Goal: Transaction & Acquisition: Purchase product/service

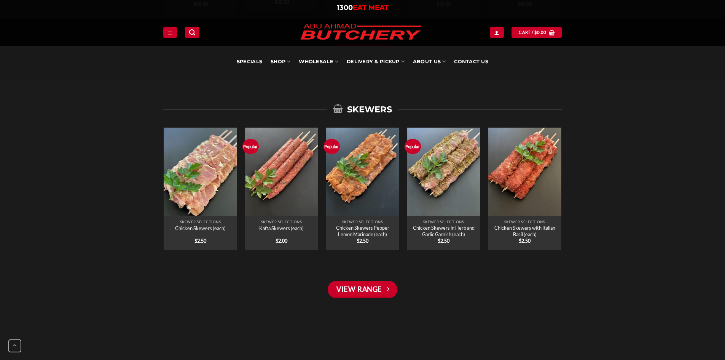
scroll to position [989, 0]
click at [362, 286] on link "View Range" at bounding box center [362, 290] width 69 height 18
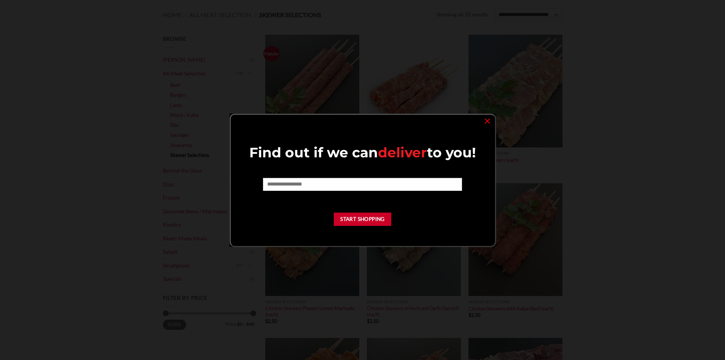
scroll to position [114, 0]
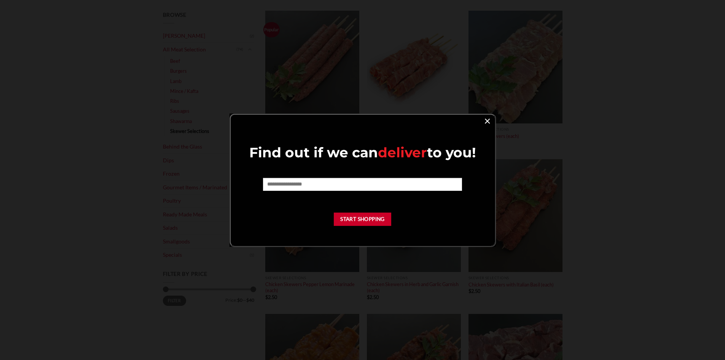
click at [487, 121] on link "×" at bounding box center [487, 120] width 11 height 10
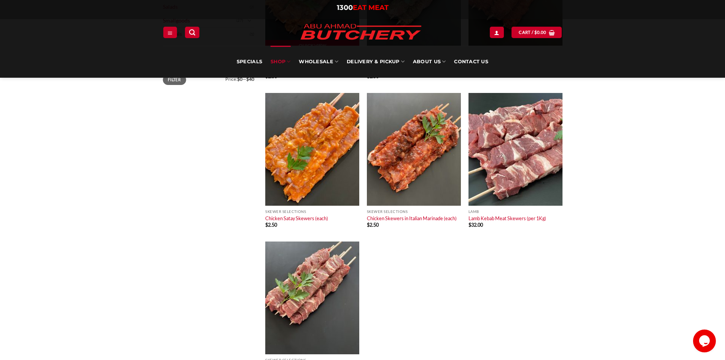
scroll to position [381, 0]
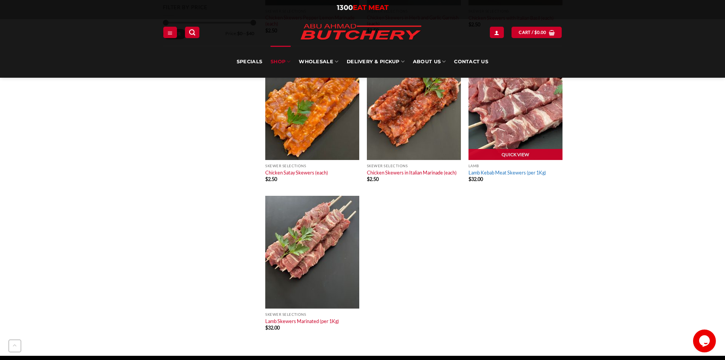
click at [510, 172] on link "Lamb Kebab Meat Skewers (per 1Kg)" at bounding box center [507, 172] width 78 height 6
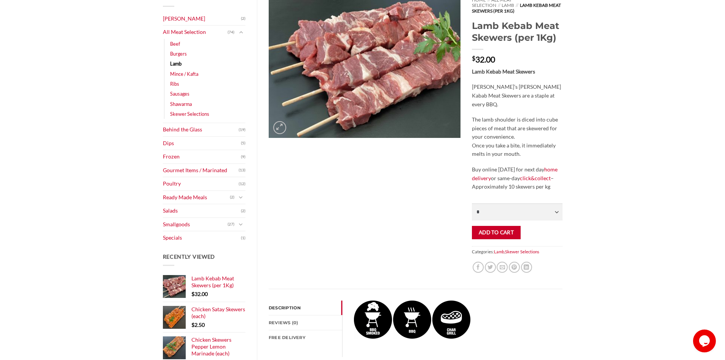
scroll to position [114, 0]
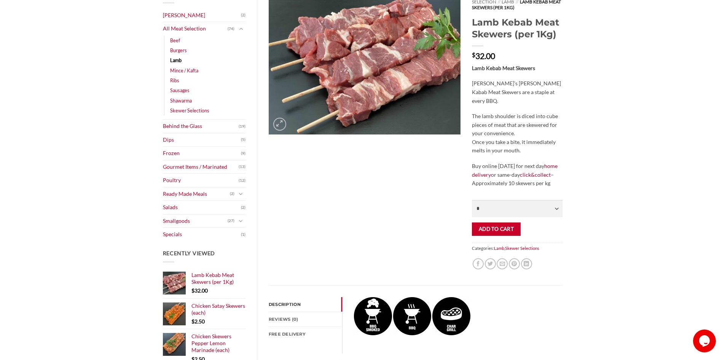
click at [514, 177] on p "Buy online [DATE] for next day home delivery or same-day click&collect – Approx…" at bounding box center [517, 175] width 90 height 26
click at [508, 177] on p "Buy online [DATE] for next day home delivery or same-day click&collect – Approx…" at bounding box center [517, 175] width 90 height 26
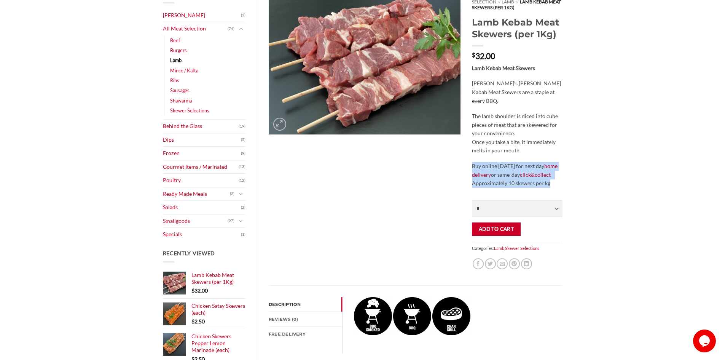
click at [508, 177] on p "Buy online [DATE] for next day home delivery or same-day click&collect – Approx…" at bounding box center [517, 175] width 90 height 26
click at [503, 178] on p "Buy online [DATE] for next day home delivery or same-day click&collect – Approx…" at bounding box center [517, 175] width 90 height 26
click at [525, 178] on p "Buy online [DATE] for next day home delivery or same-day click&collect – Approx…" at bounding box center [517, 175] width 90 height 26
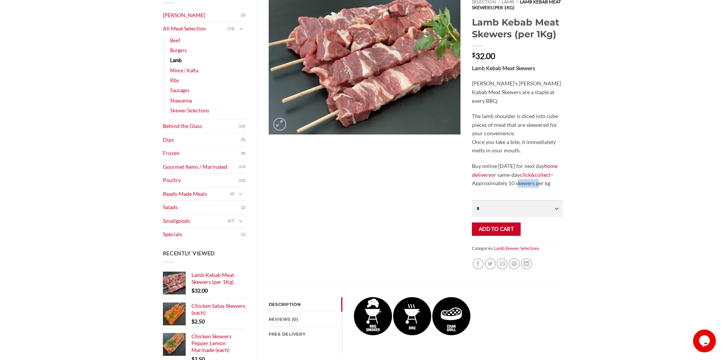
click at [525, 178] on p "Buy online [DATE] for next day home delivery or same-day click&collect – Approx…" at bounding box center [517, 175] width 90 height 26
click at [515, 178] on p "Buy online [DATE] for next day home delivery or same-day click&collect – Approx…" at bounding box center [517, 175] width 90 height 26
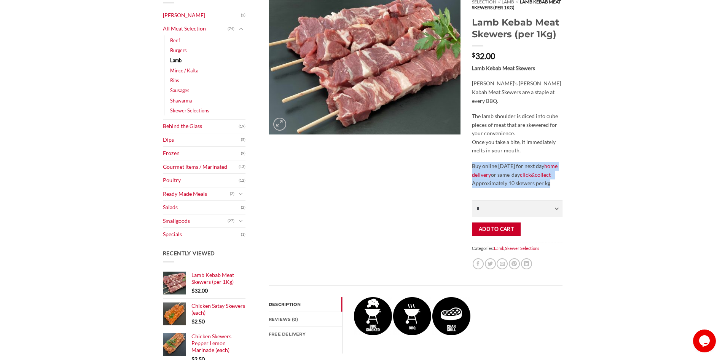
click at [508, 178] on p "Buy online [DATE] for next day home delivery or same-day click&collect – Approx…" at bounding box center [517, 175] width 90 height 26
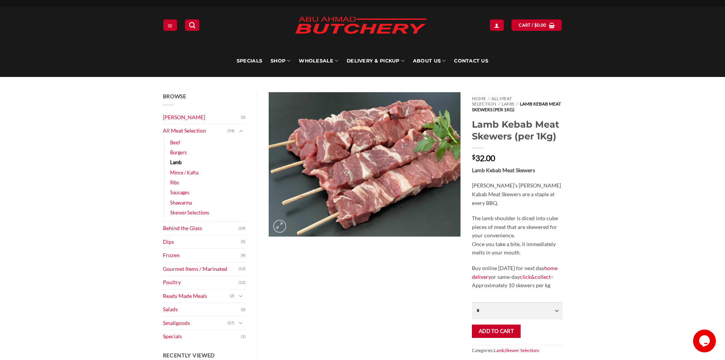
scroll to position [38, 0]
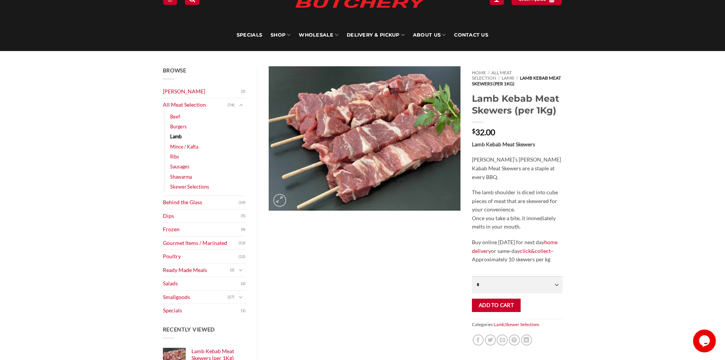
click at [510, 164] on p "[PERSON_NAME]’s [PERSON_NAME] Kabab Meat Skewers are a staple at every BBQ." at bounding box center [517, 168] width 90 height 26
click at [506, 194] on p "The lamb shoulder is diced into cube pieces of meat that are skewered for your …" at bounding box center [517, 209] width 90 height 43
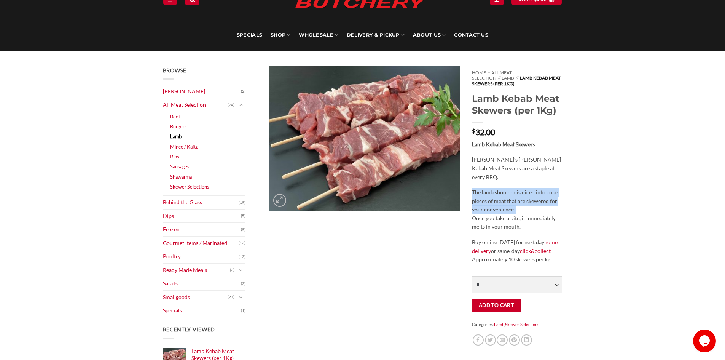
click at [506, 194] on p "The lamb shoulder is diced into cube pieces of meat that are skewered for your …" at bounding box center [517, 209] width 90 height 43
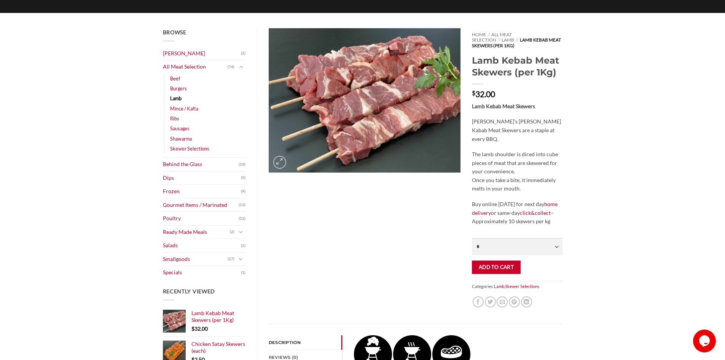
click at [505, 176] on p "The lamb shoulder is diced into cube pieces of meat that are skewered for your …" at bounding box center [517, 171] width 90 height 43
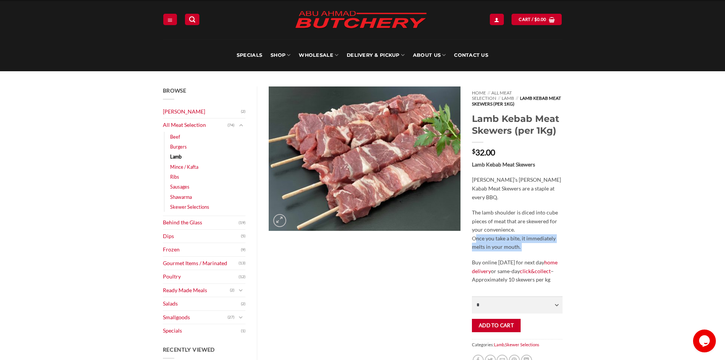
scroll to position [0, 0]
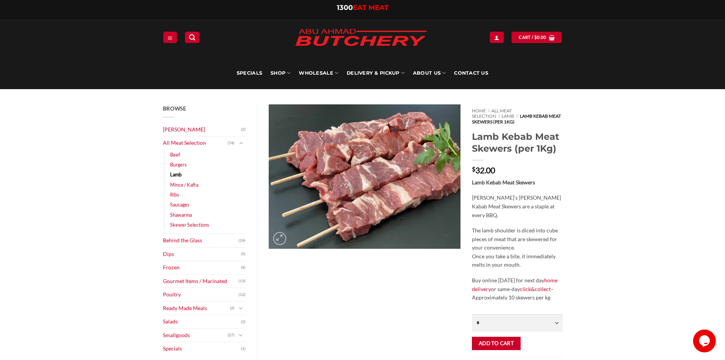
click at [512, 193] on p "[PERSON_NAME]’s [PERSON_NAME] Kabab Meat Skewers are a staple at every BBQ." at bounding box center [517, 206] width 90 height 26
click at [505, 198] on p "[PERSON_NAME]’s [PERSON_NAME] Kabab Meat Skewers are a staple at every BBQ." at bounding box center [517, 206] width 90 height 26
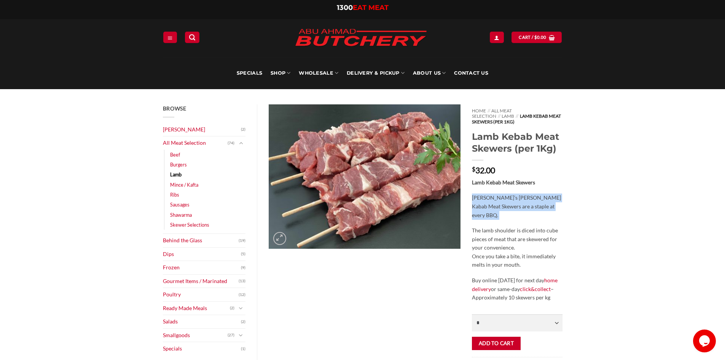
click at [505, 198] on p "[PERSON_NAME]’s [PERSON_NAME] Kabab Meat Skewers are a staple at every BBQ." at bounding box center [517, 206] width 90 height 26
click at [511, 238] on p "The lamb shoulder is diced into cube pieces of meat that are skewered for your …" at bounding box center [517, 247] width 90 height 43
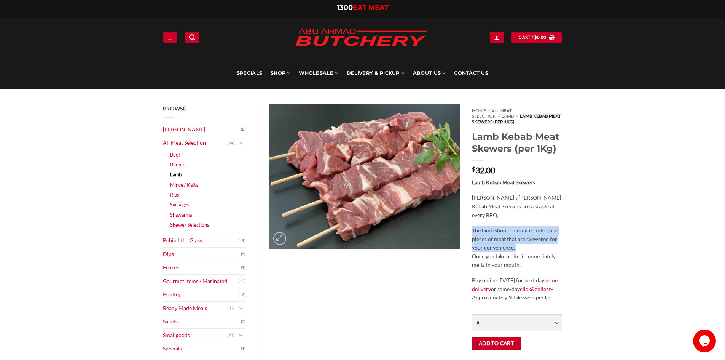
click at [511, 238] on p "The lamb shoulder is diced into cube pieces of meat that are skewered for your …" at bounding box center [517, 247] width 90 height 43
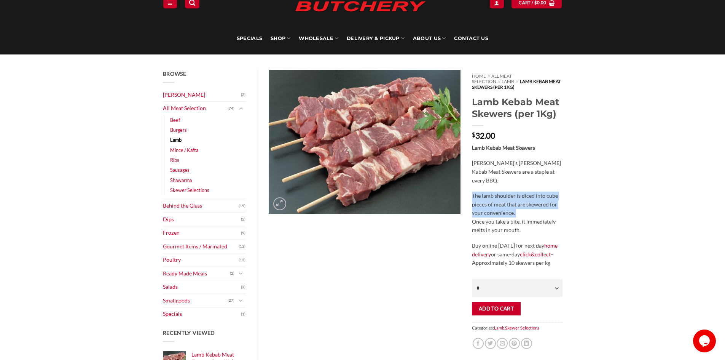
scroll to position [76, 0]
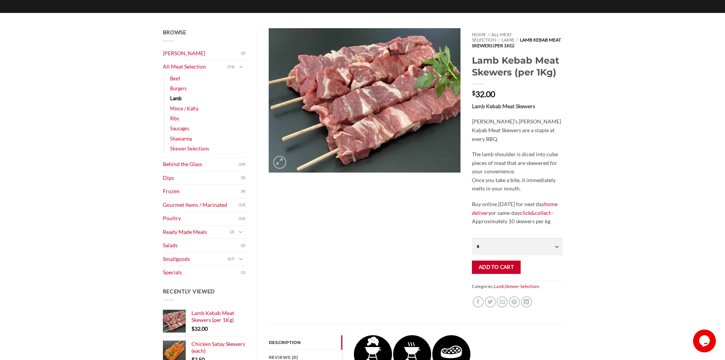
click at [506, 174] on p "The lamb shoulder is diced into cube pieces of meat that are skewered for your …" at bounding box center [517, 171] width 90 height 43
click at [511, 160] on p "The lamb shoulder is diced into cube pieces of meat that are skewered for your …" at bounding box center [517, 171] width 90 height 43
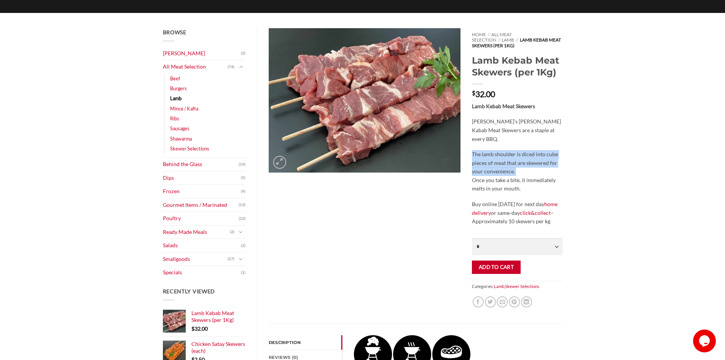
click at [511, 160] on p "The lamb shoulder is diced into cube pieces of meat that are skewered for your …" at bounding box center [517, 171] width 90 height 43
click at [500, 174] on p "The lamb shoulder is diced into cube pieces of meat that are skewered for your …" at bounding box center [517, 171] width 90 height 43
click at [511, 160] on p "The lamb shoulder is diced into cube pieces of meat that are skewered for your …" at bounding box center [517, 171] width 90 height 43
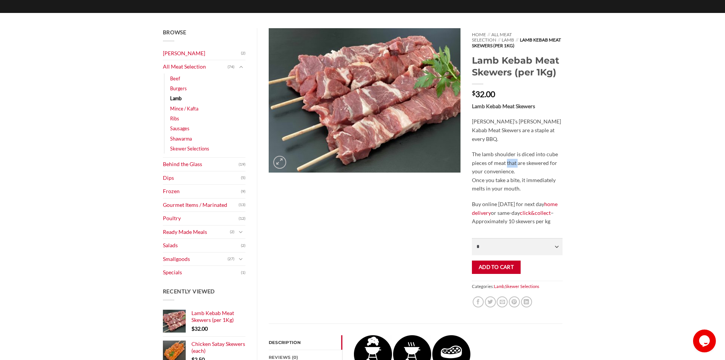
click at [511, 160] on p "The lamb shoulder is diced into cube pieces of meat that are skewered for your …" at bounding box center [517, 171] width 90 height 43
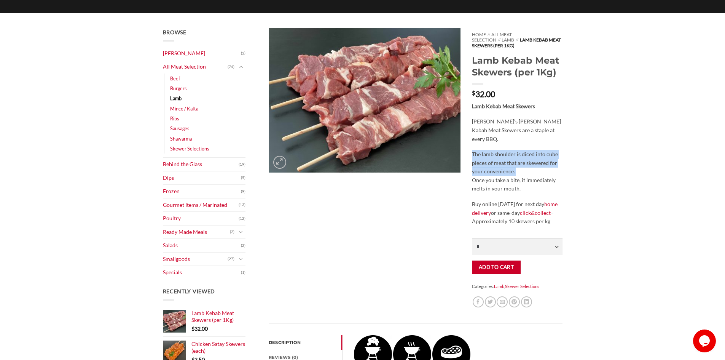
click at [500, 156] on p "The lamb shoulder is diced into cube pieces of meat that are skewered for your …" at bounding box center [517, 171] width 90 height 43
click at [497, 158] on p "The lamb shoulder is diced into cube pieces of meat that are skewered for your …" at bounding box center [517, 171] width 90 height 43
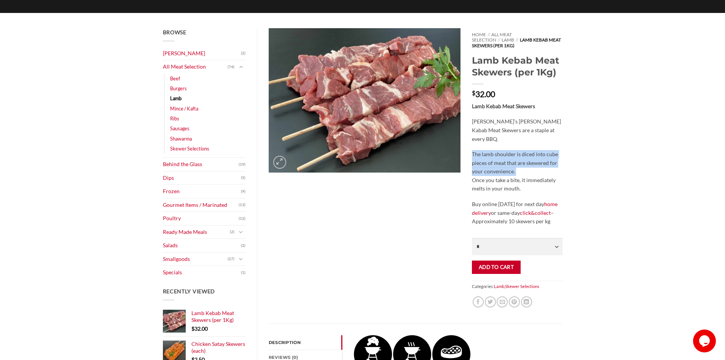
click at [497, 158] on p "The lamb shoulder is diced into cube pieces of meat that are skewered for your …" at bounding box center [517, 171] width 90 height 43
click at [517, 128] on p "[PERSON_NAME]’s [PERSON_NAME] Kabab Meat Skewers are a staple at every BBQ." at bounding box center [517, 130] width 90 height 26
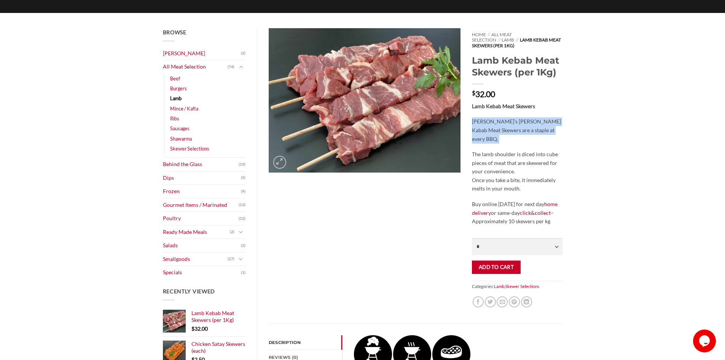
click at [517, 128] on p "[PERSON_NAME]’s [PERSON_NAME] Kabab Meat Skewers are a staple at every BBQ." at bounding box center [517, 130] width 90 height 26
click at [509, 131] on p "[PERSON_NAME]’s [PERSON_NAME] Kabab Meat Skewers are a staple at every BBQ." at bounding box center [517, 130] width 90 height 26
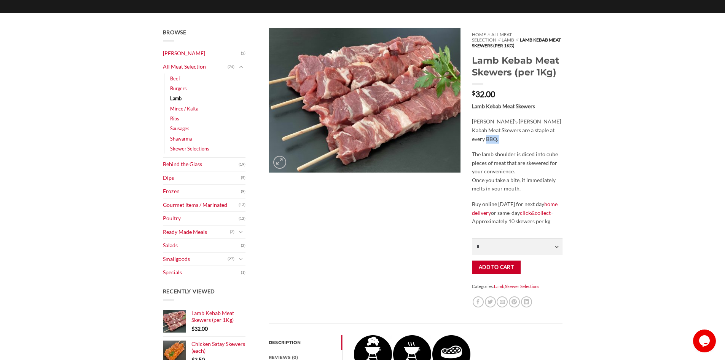
click at [509, 131] on p "[PERSON_NAME]’s [PERSON_NAME] Kabab Meat Skewers are a staple at every BBQ." at bounding box center [517, 130] width 90 height 26
click at [508, 160] on p "The lamb shoulder is diced into cube pieces of meat that are skewered for your …" at bounding box center [517, 171] width 90 height 43
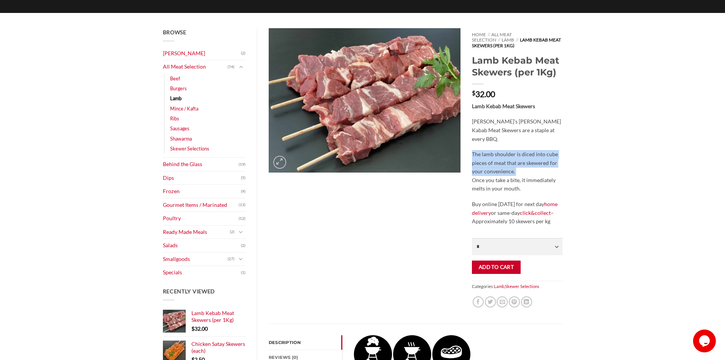
click at [502, 164] on p "The lamb shoulder is diced into cube pieces of meat that are skewered for your …" at bounding box center [517, 171] width 90 height 43
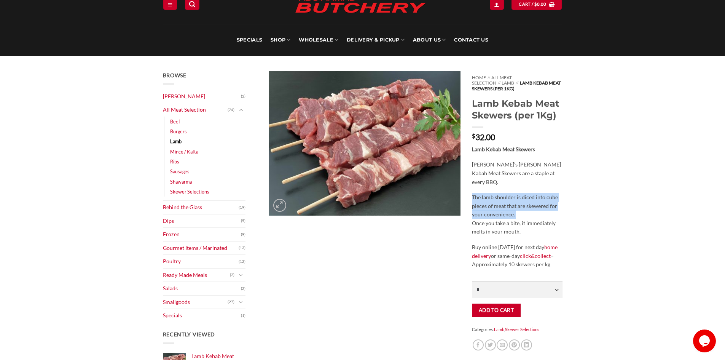
scroll to position [0, 0]
